Goal: Check status: Check status

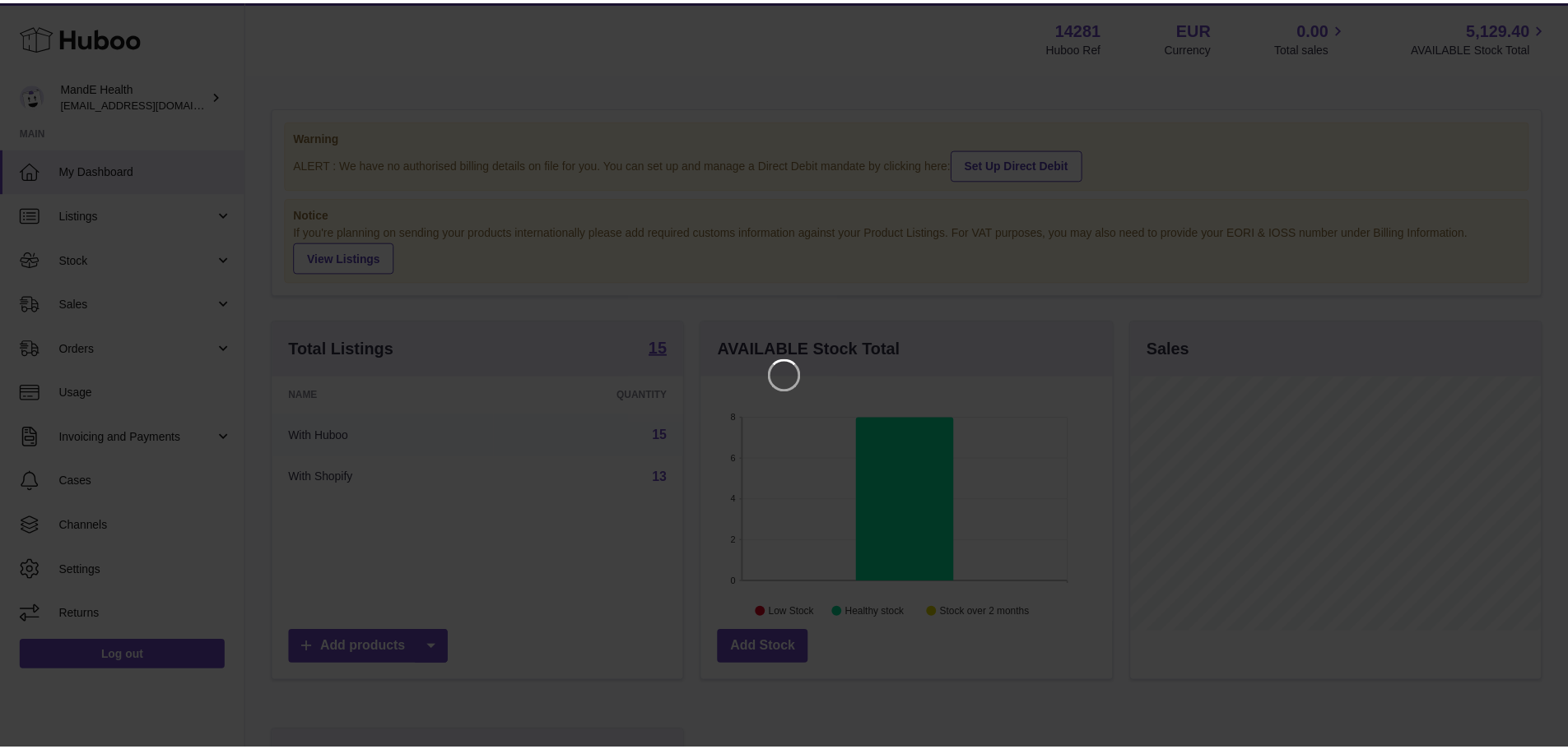
scroll to position [256, 414]
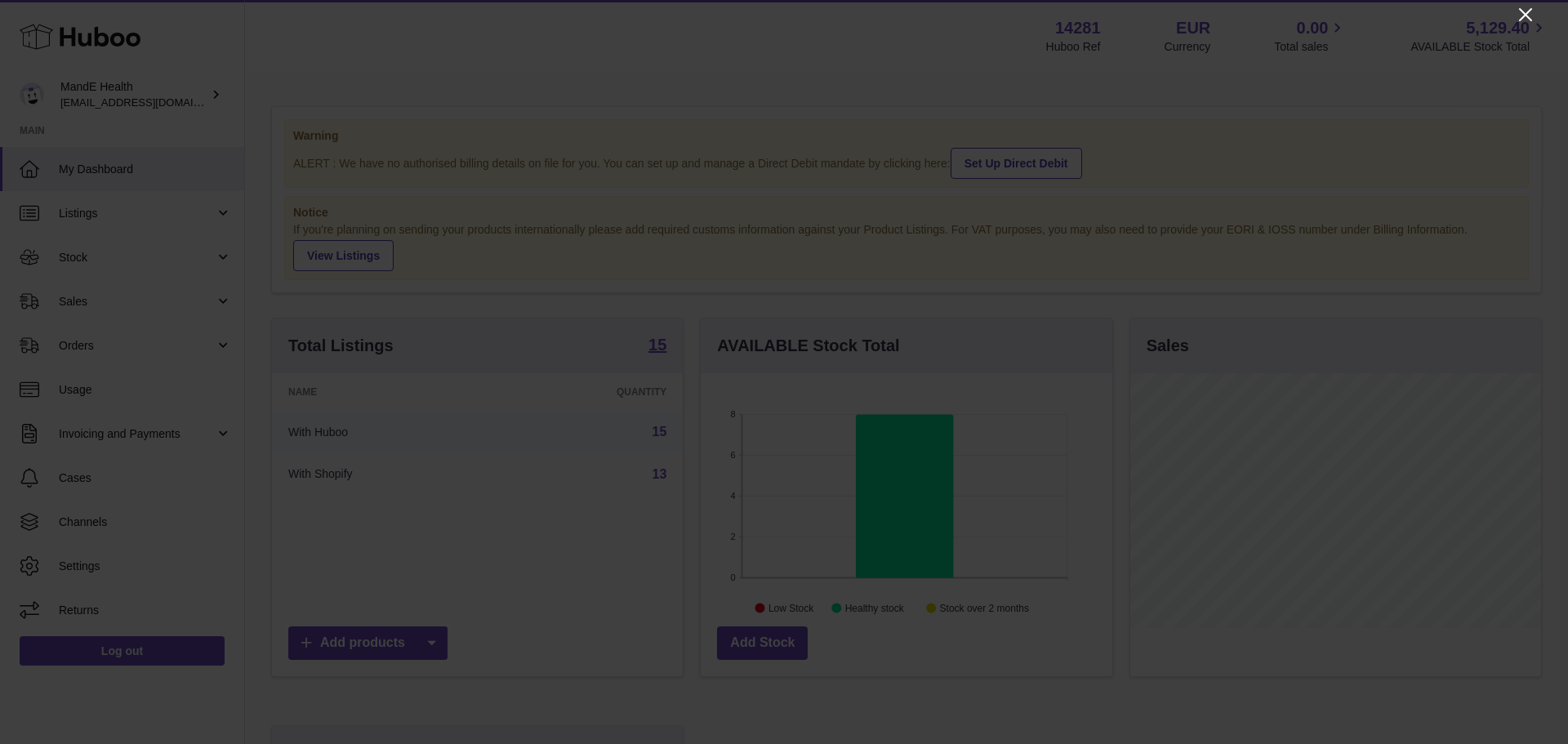
click at [1523, 15] on icon "Close" at bounding box center [1525, 15] width 20 height 20
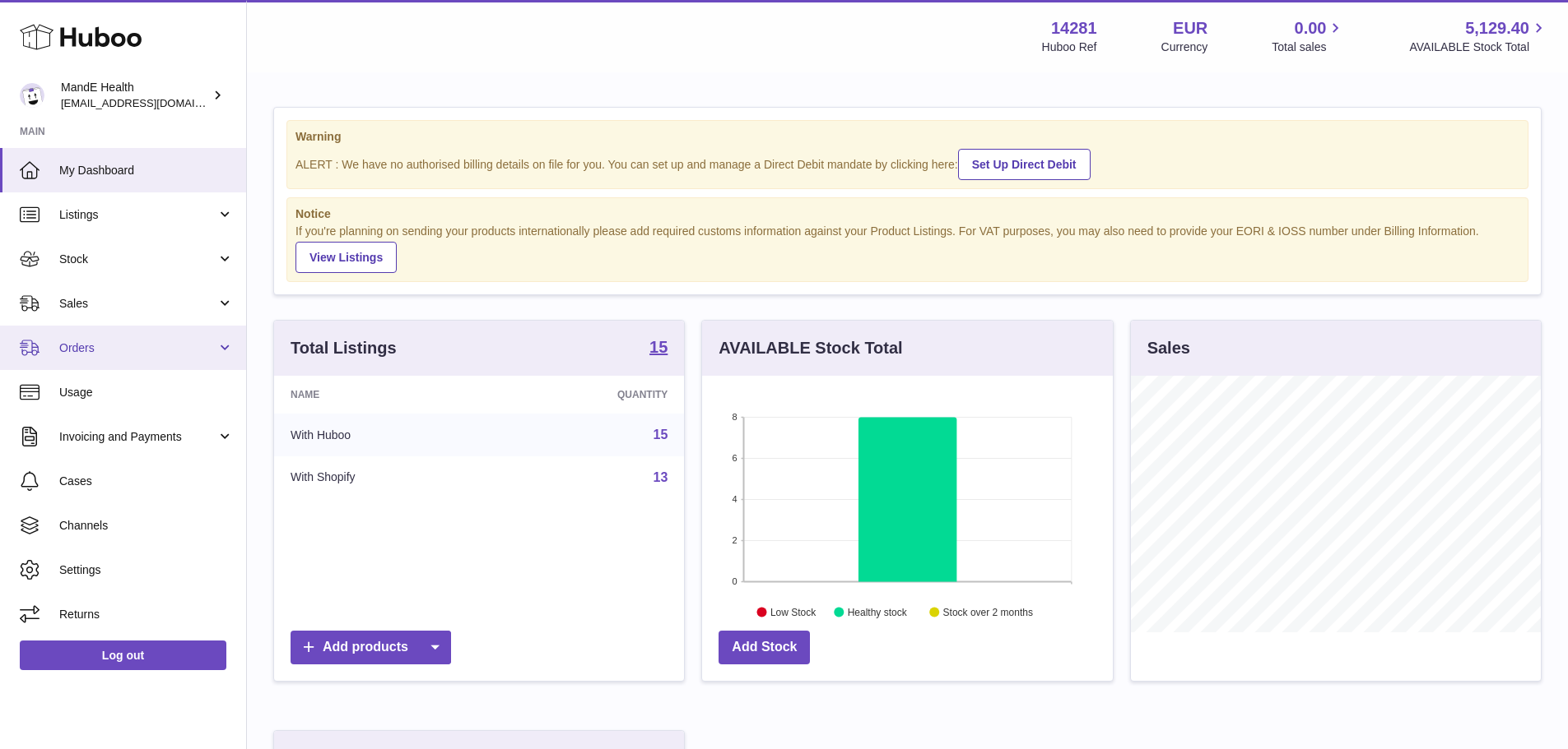
click at [147, 328] on link "Orders" at bounding box center [123, 347] width 246 height 44
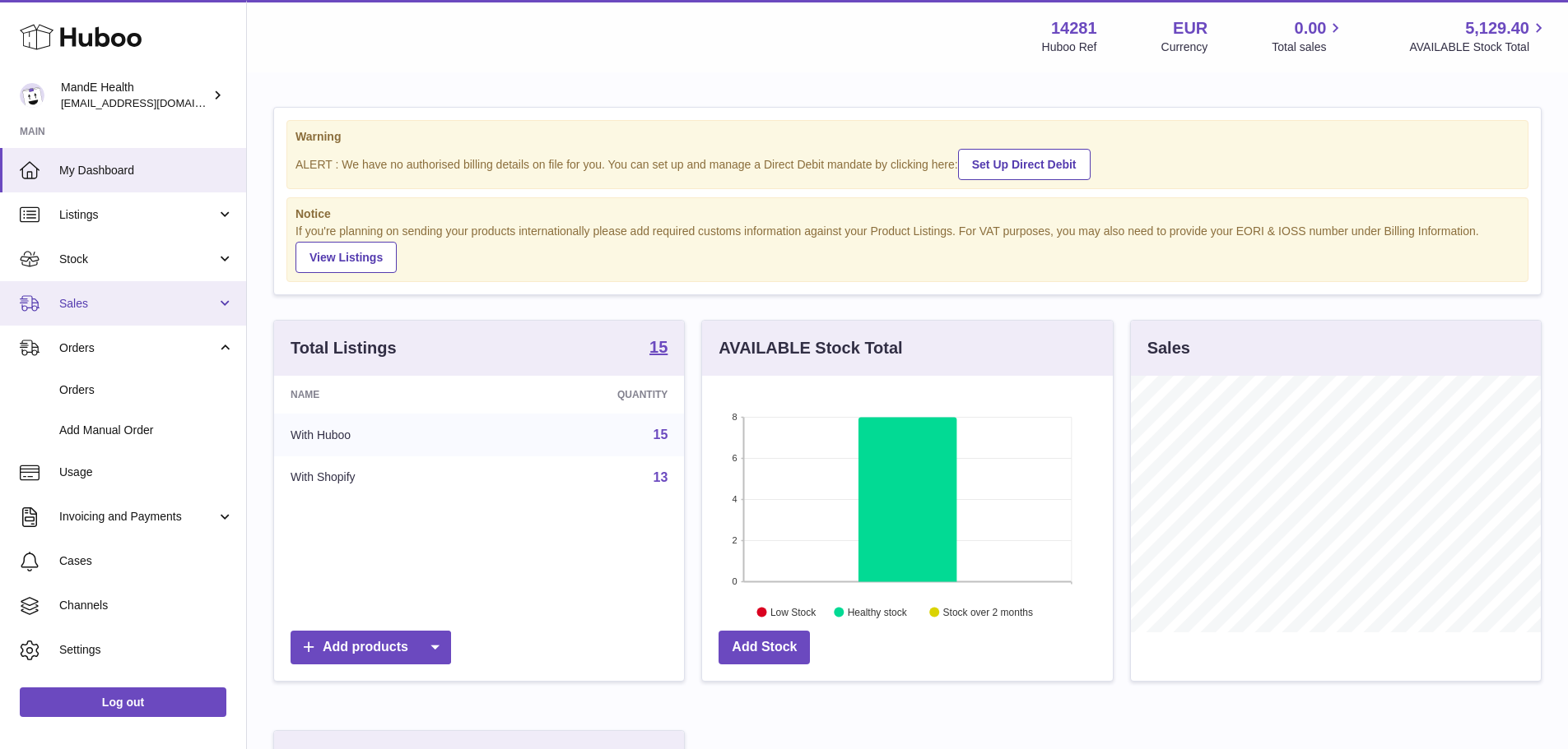
click at [138, 305] on span "Sales" at bounding box center [138, 304] width 157 height 16
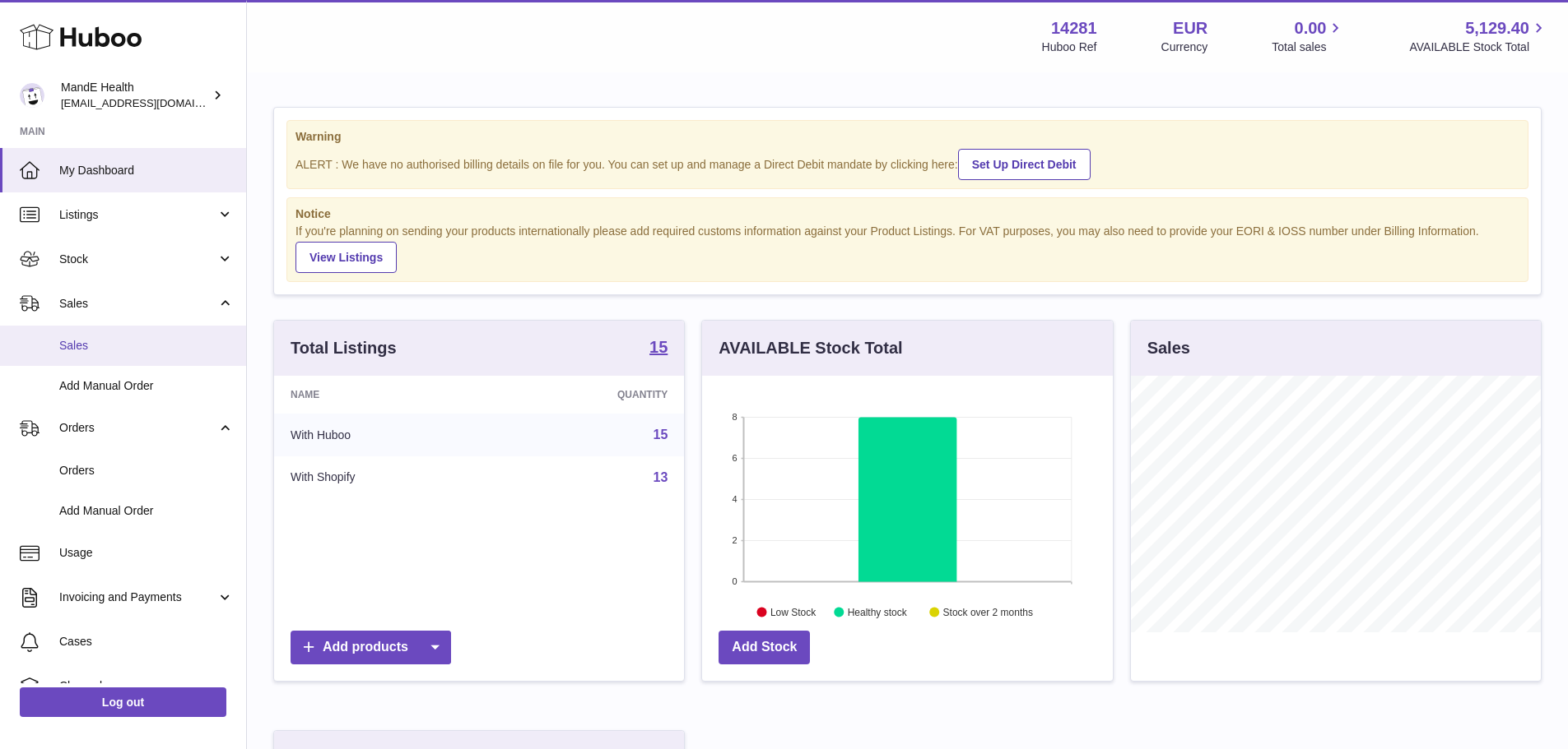
click at [129, 342] on span "Sales" at bounding box center [147, 346] width 174 height 16
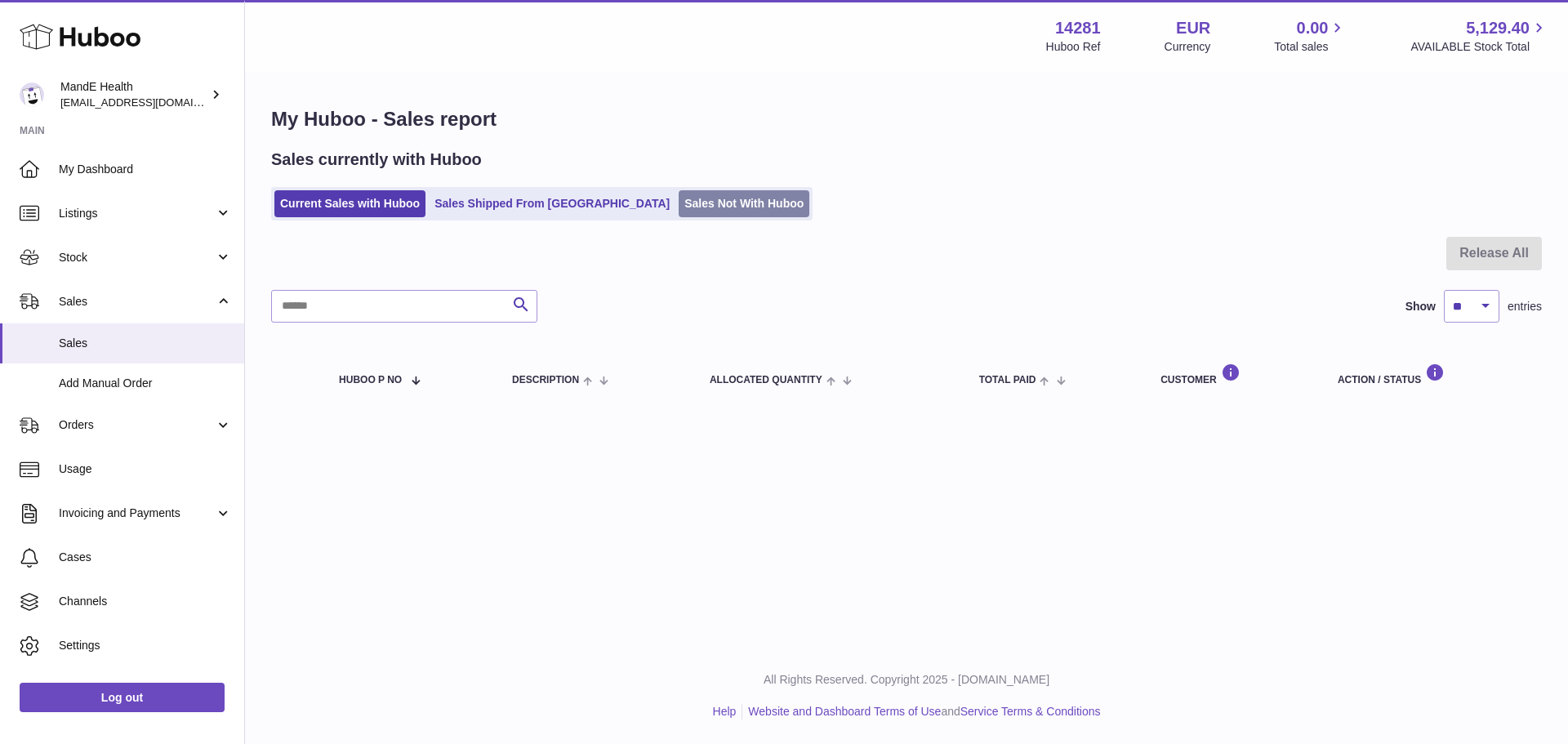
click at [679, 211] on link "Sales Not With Huboo" at bounding box center [744, 203] width 130 height 27
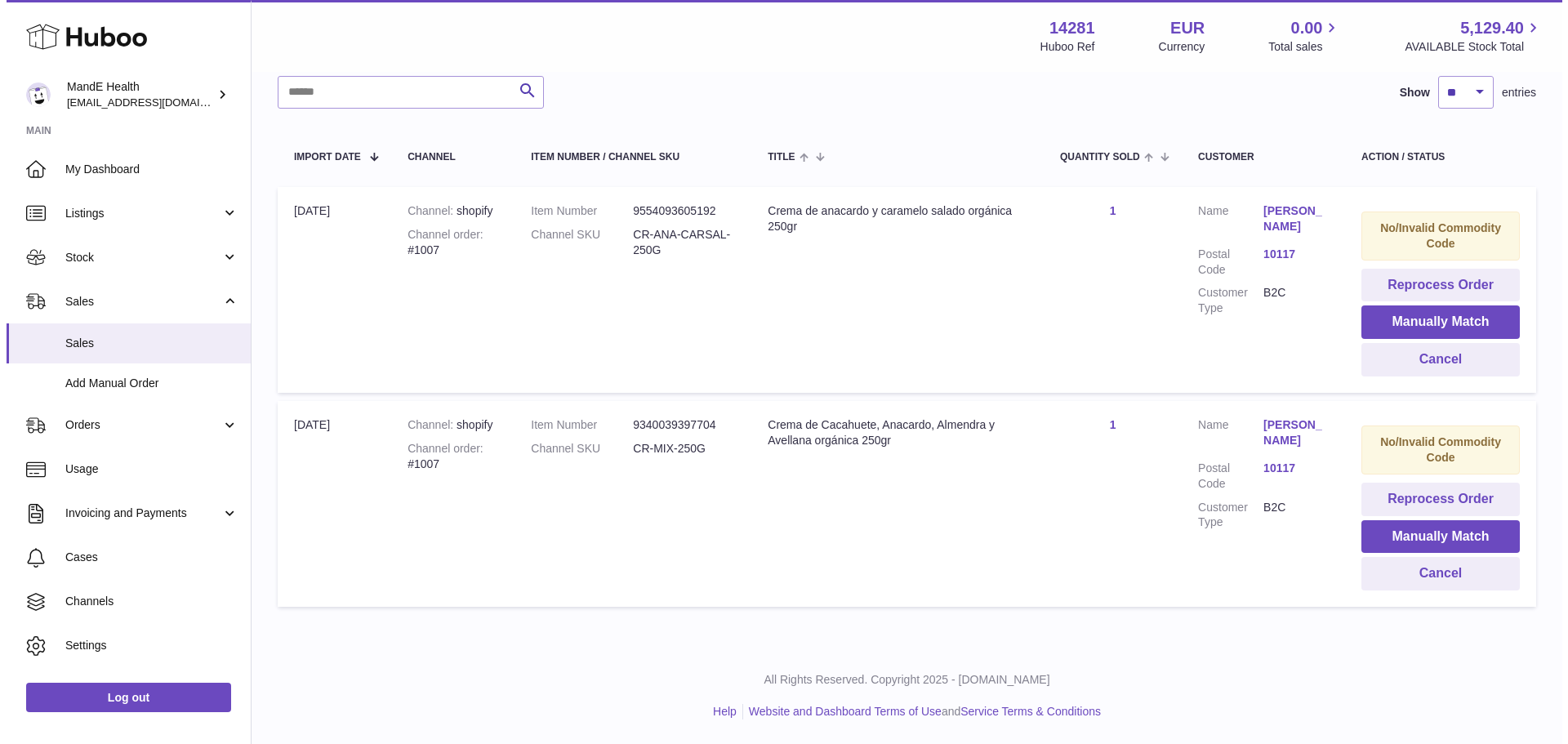
scroll to position [167, 0]
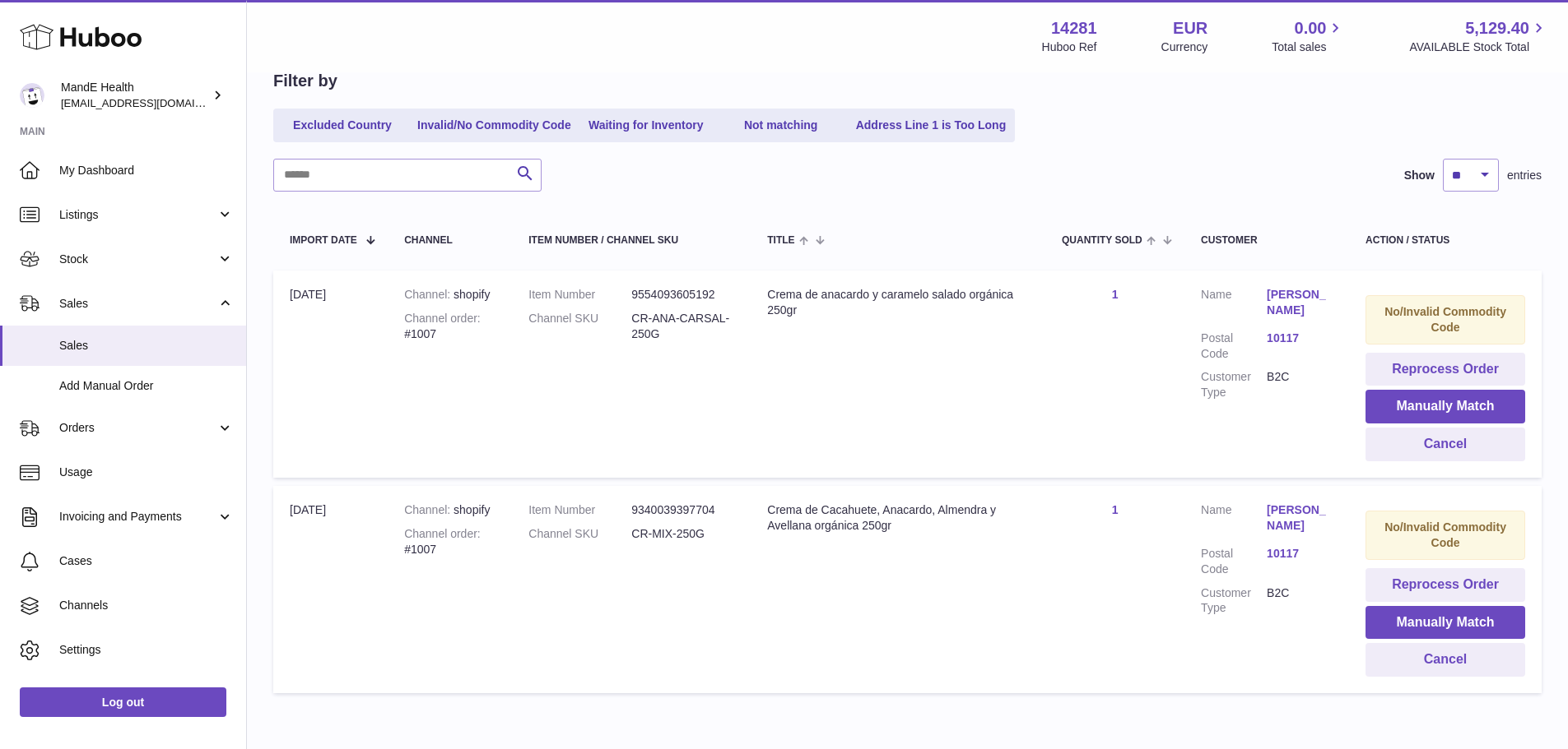
click at [1288, 305] on link "Joaquin Gandarias" at bounding box center [1299, 303] width 66 height 31
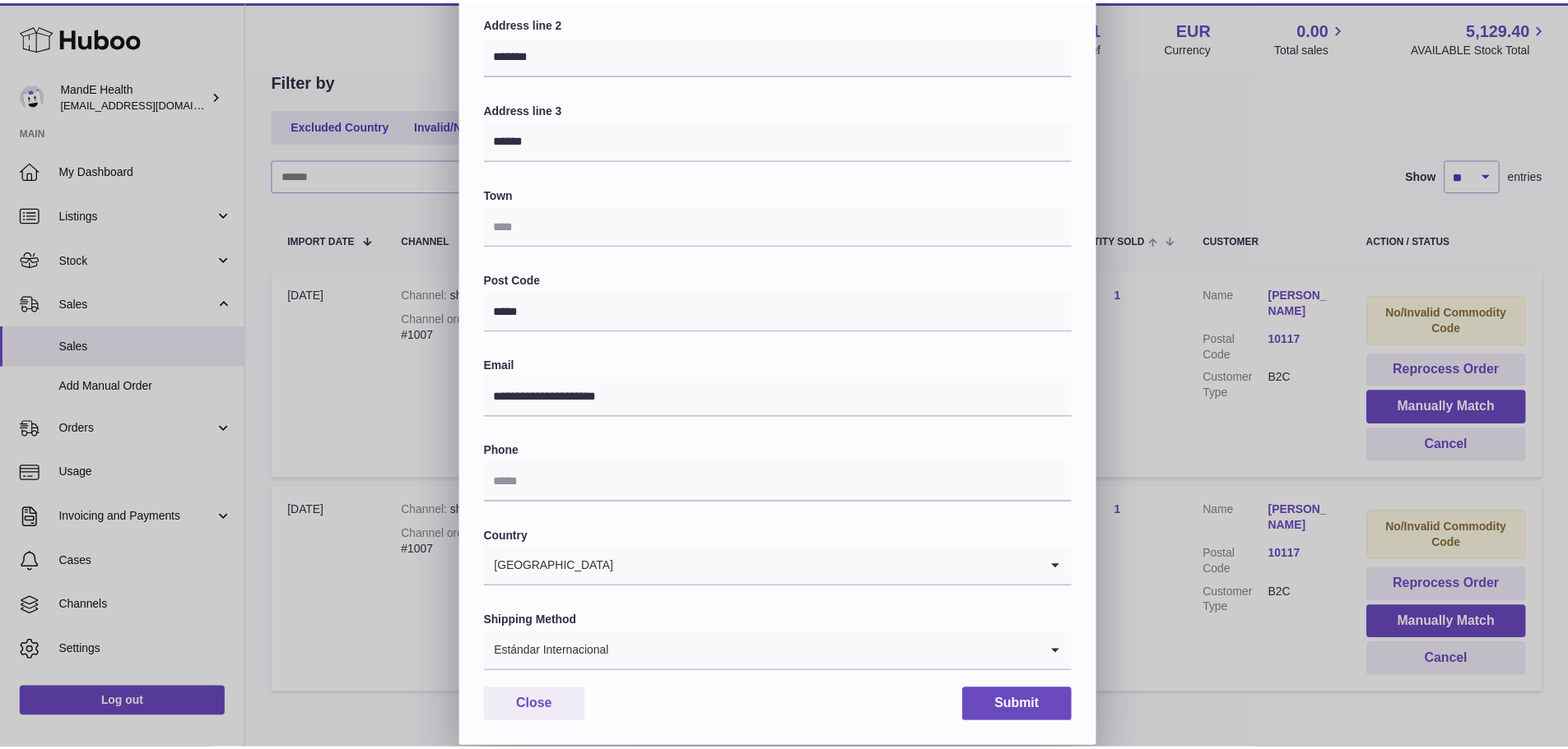
scroll to position [0, 0]
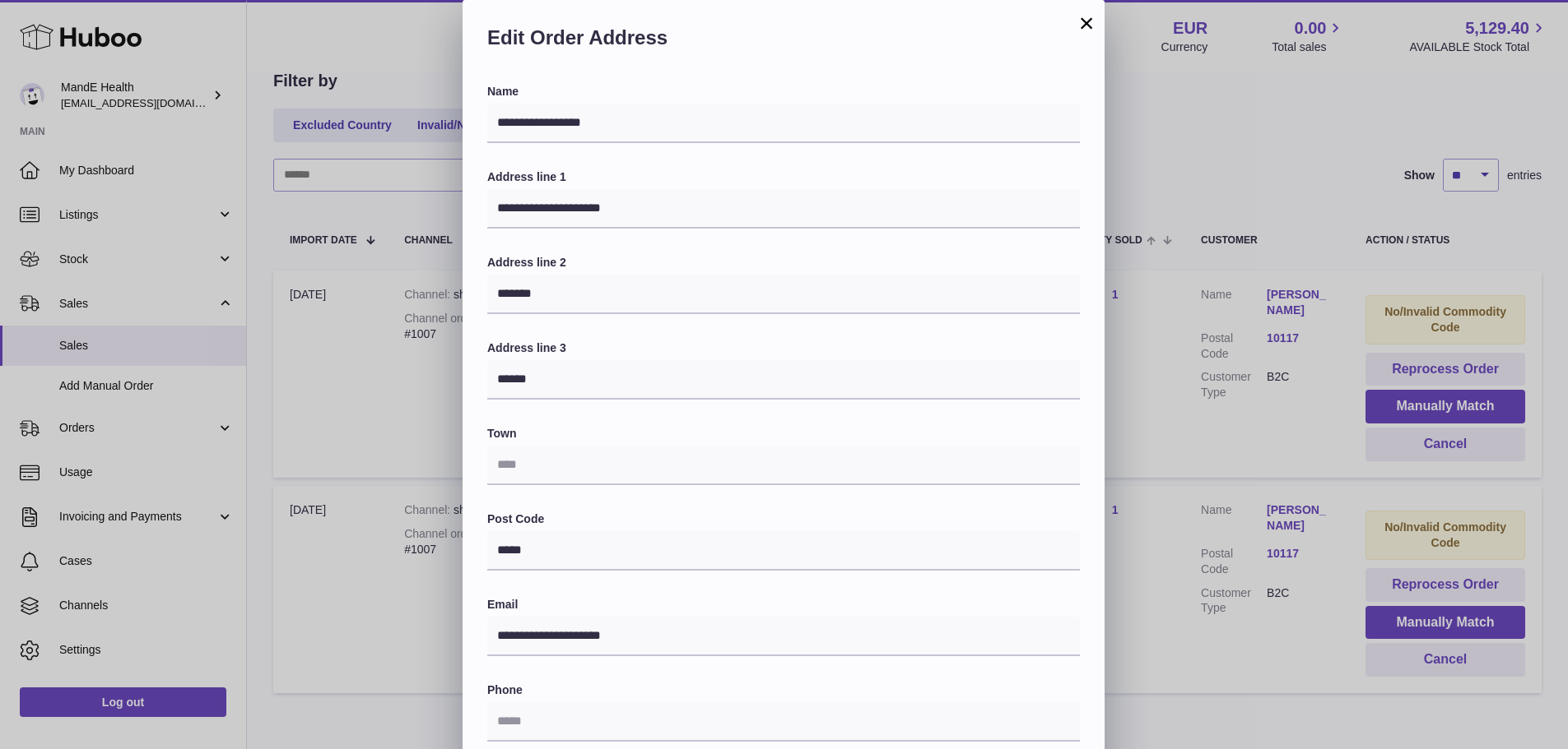
click at [1165, 198] on div "**********" at bounding box center [784, 494] width 1568 height 987
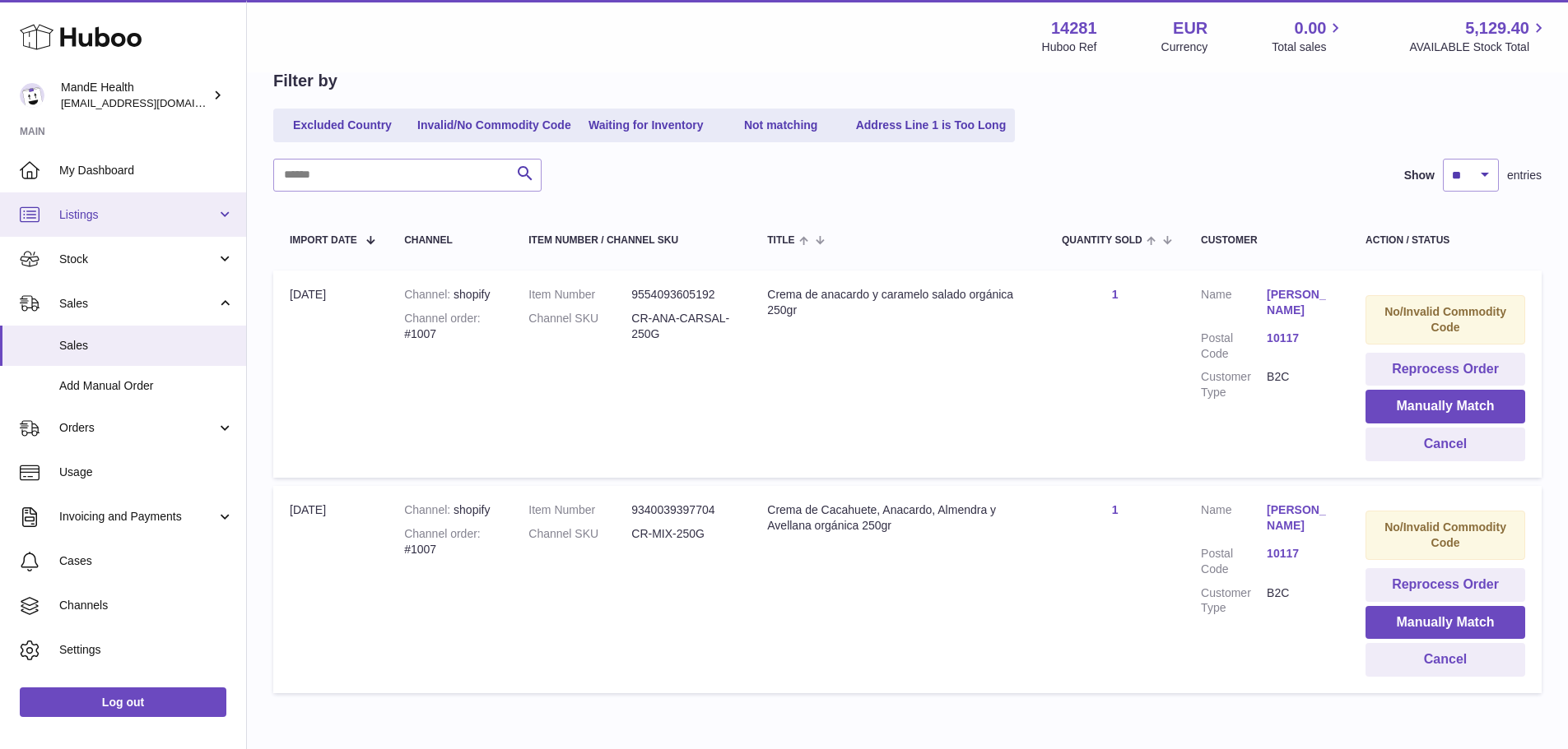
drag, startPoint x: 97, startPoint y: 219, endPoint x: 108, endPoint y: 224, distance: 12.1
click at [97, 219] on span "Listings" at bounding box center [138, 215] width 157 height 16
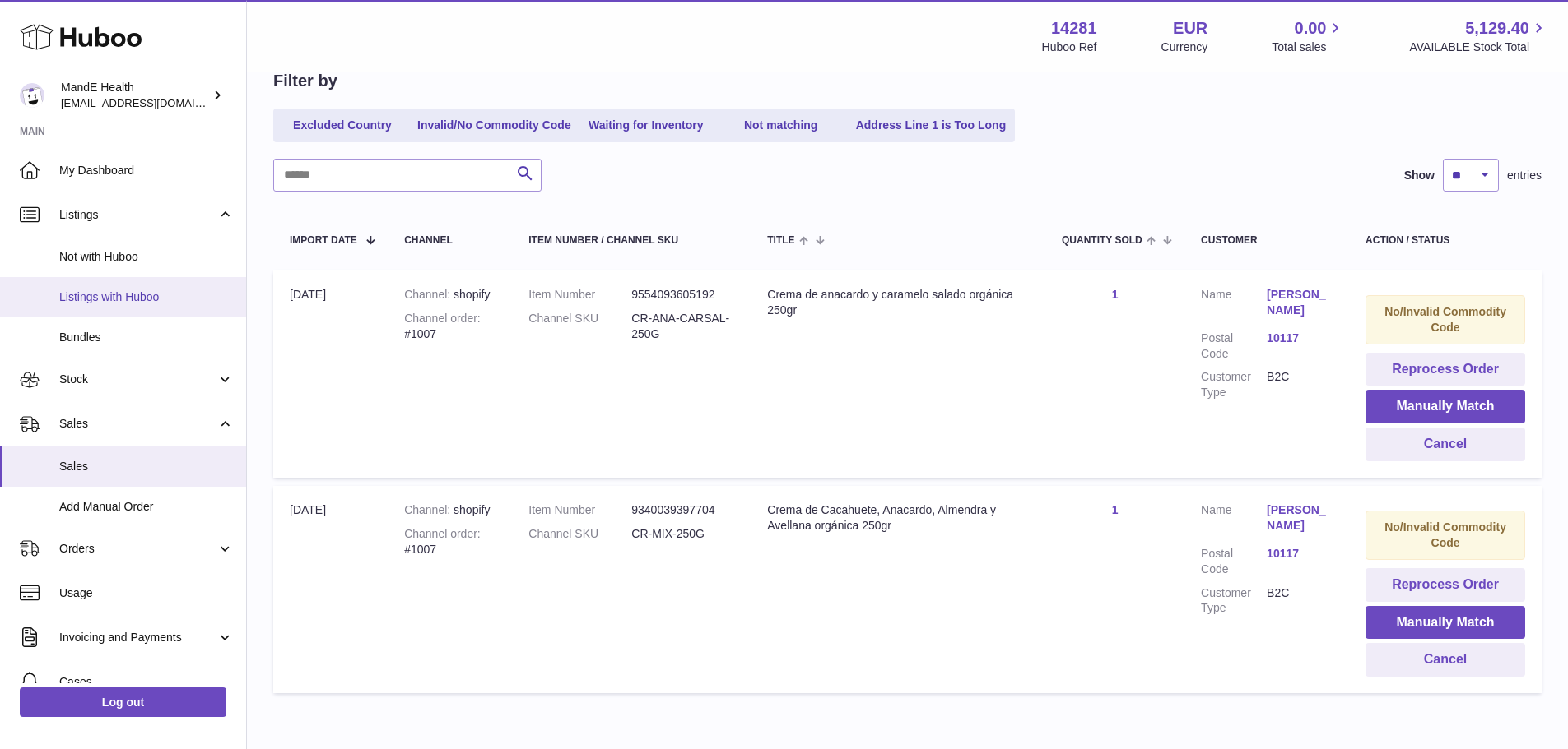
click at [134, 286] on link "Listings with Huboo" at bounding box center [123, 297] width 246 height 41
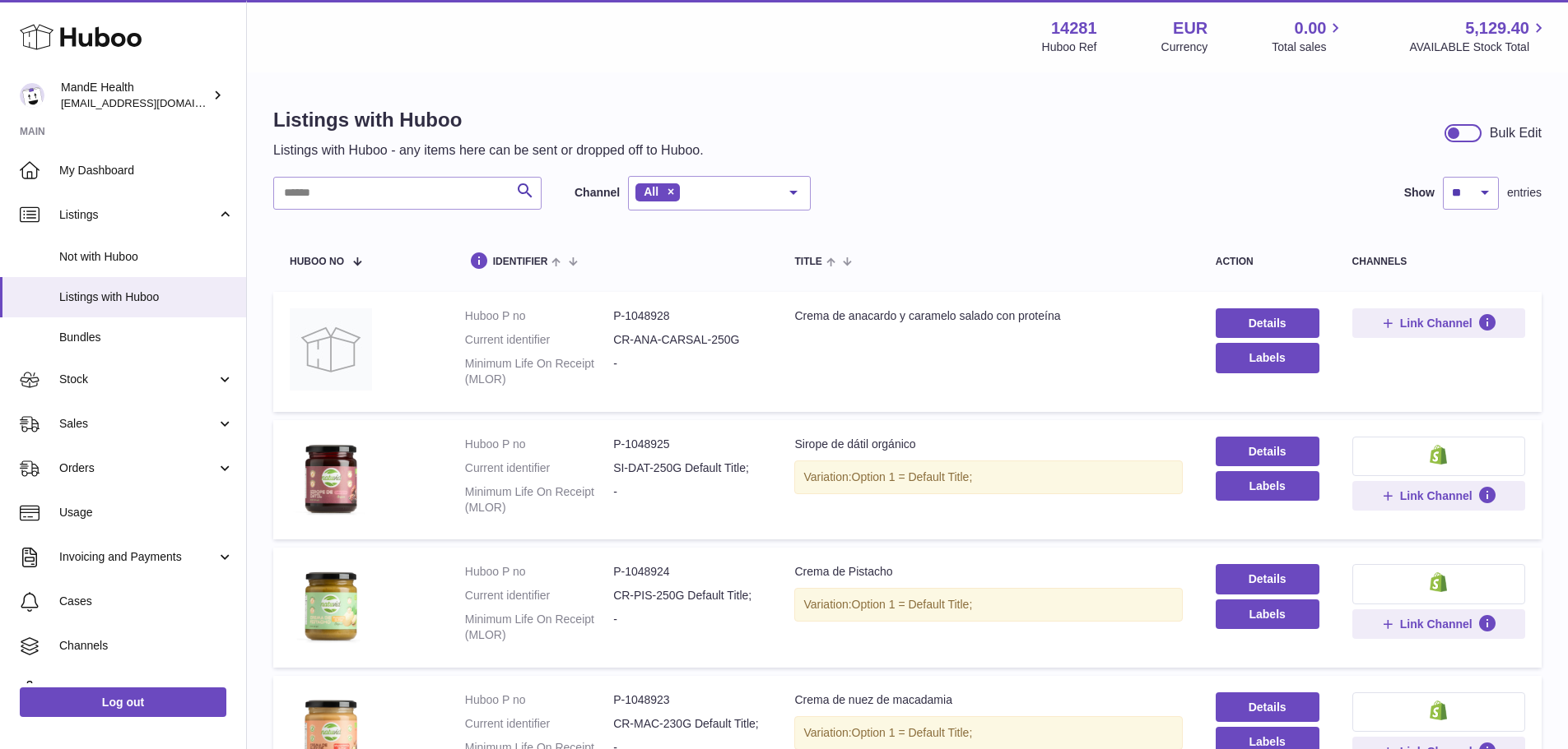
drag, startPoint x: 879, startPoint y: 108, endPoint x: 1264, endPoint y: 115, distance: 385.1
click at [882, 108] on div "Listings with Huboo Listings with Huboo - any items here can be sent or dropped…" at bounding box center [907, 133] width 1268 height 53
click at [1460, 125] on div at bounding box center [1463, 133] width 37 height 18
